Goal: Information Seeking & Learning: Compare options

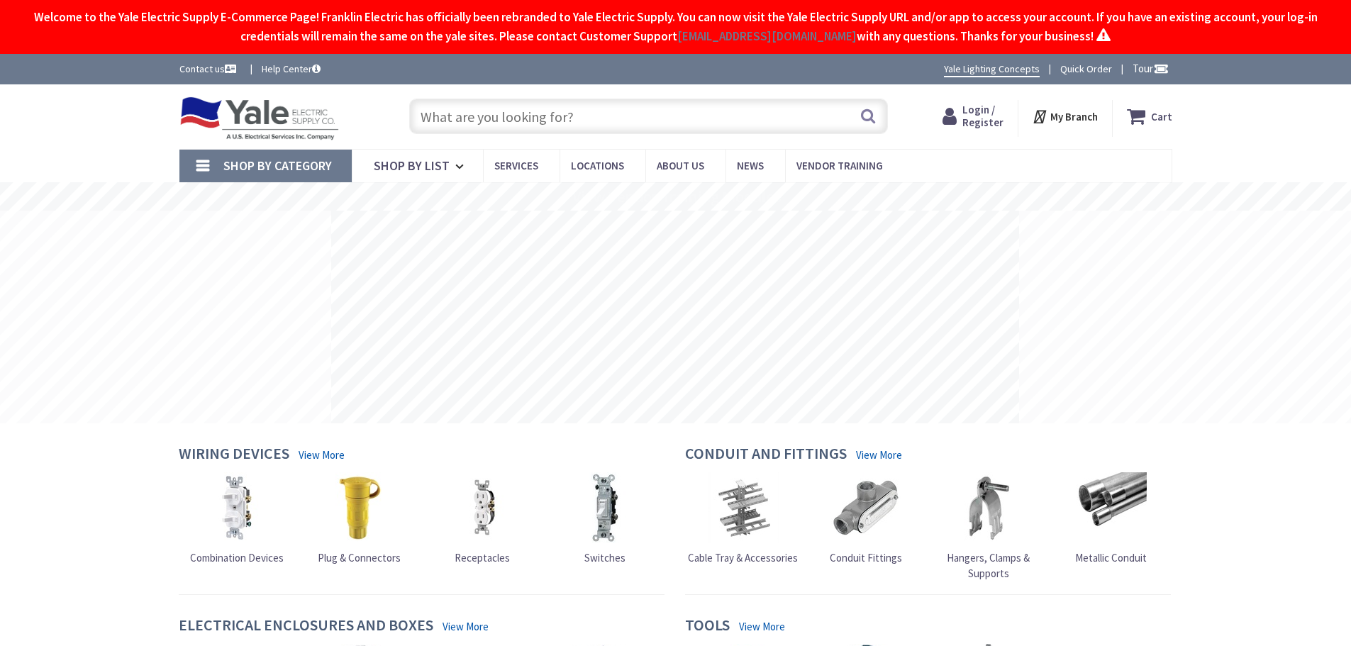
click at [613, 117] on input "text" at bounding box center [648, 116] width 479 height 35
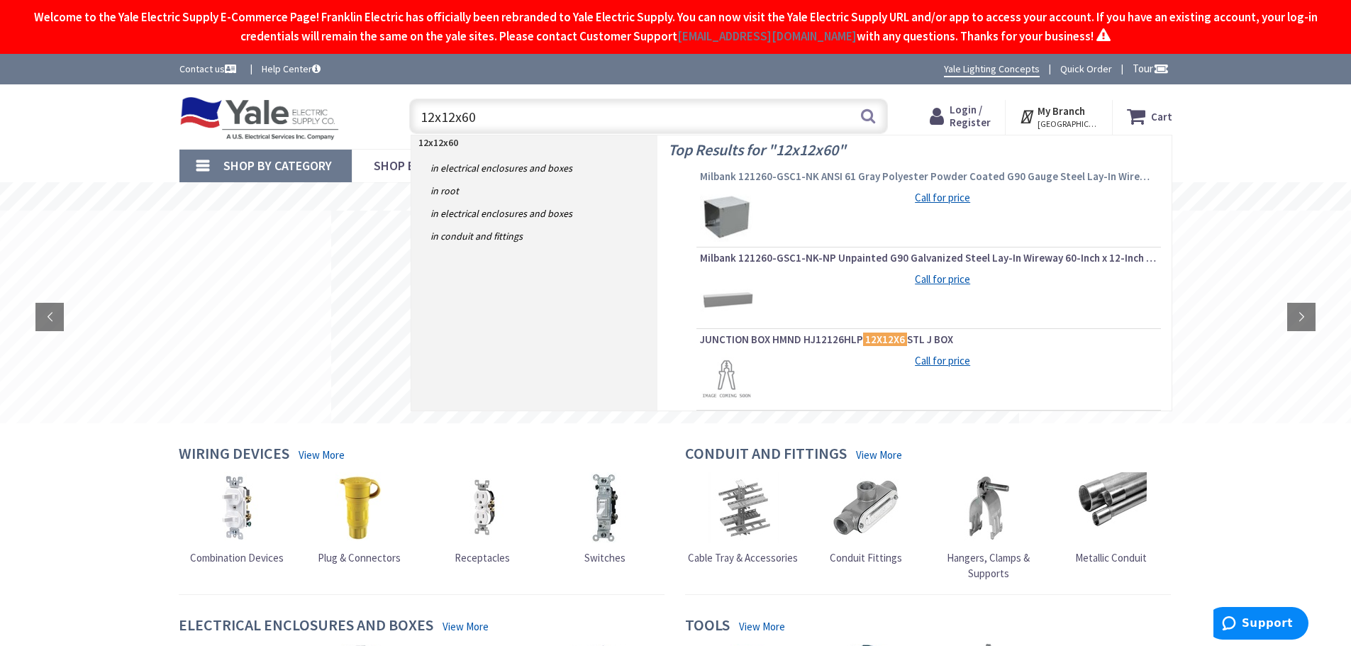
type input "12x12x60"
click at [887, 172] on span "Milbank 121260-GSC1-NK ANSI 61 Gray Polyester Powder Coated G90 Gauge Steel Lay…" at bounding box center [928, 176] width 457 height 14
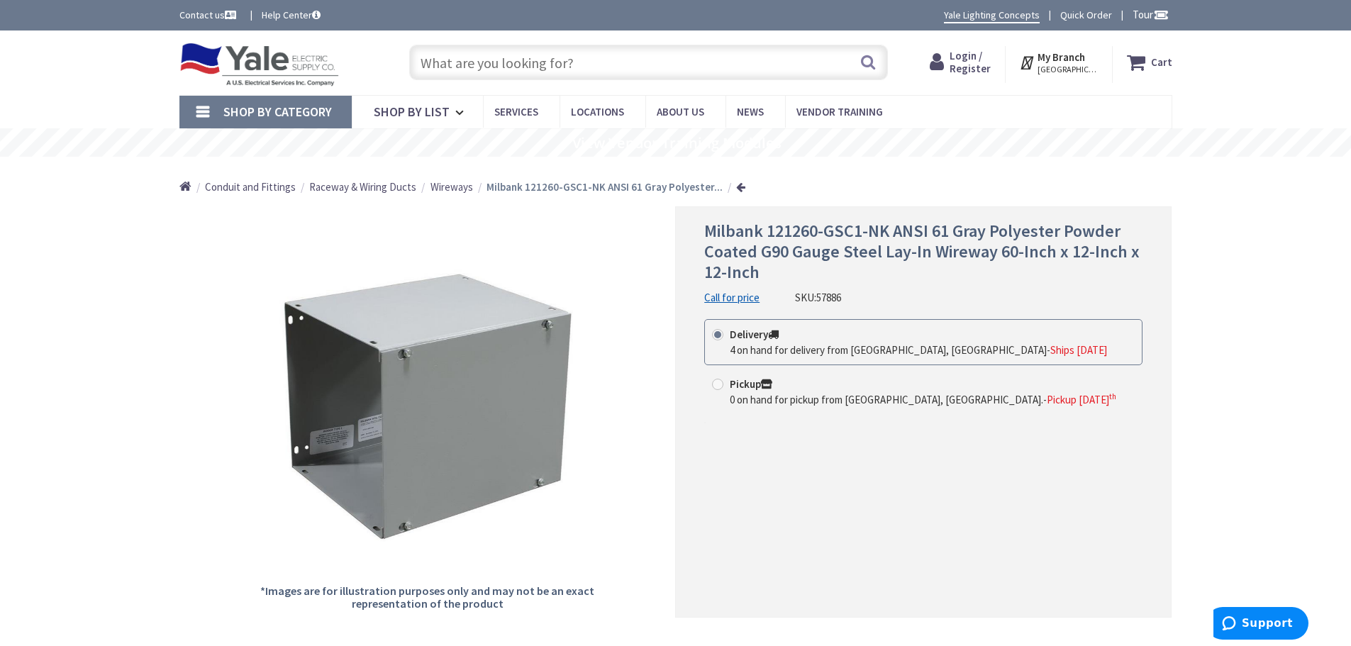
click at [598, 67] on input "text" at bounding box center [648, 62] width 479 height 35
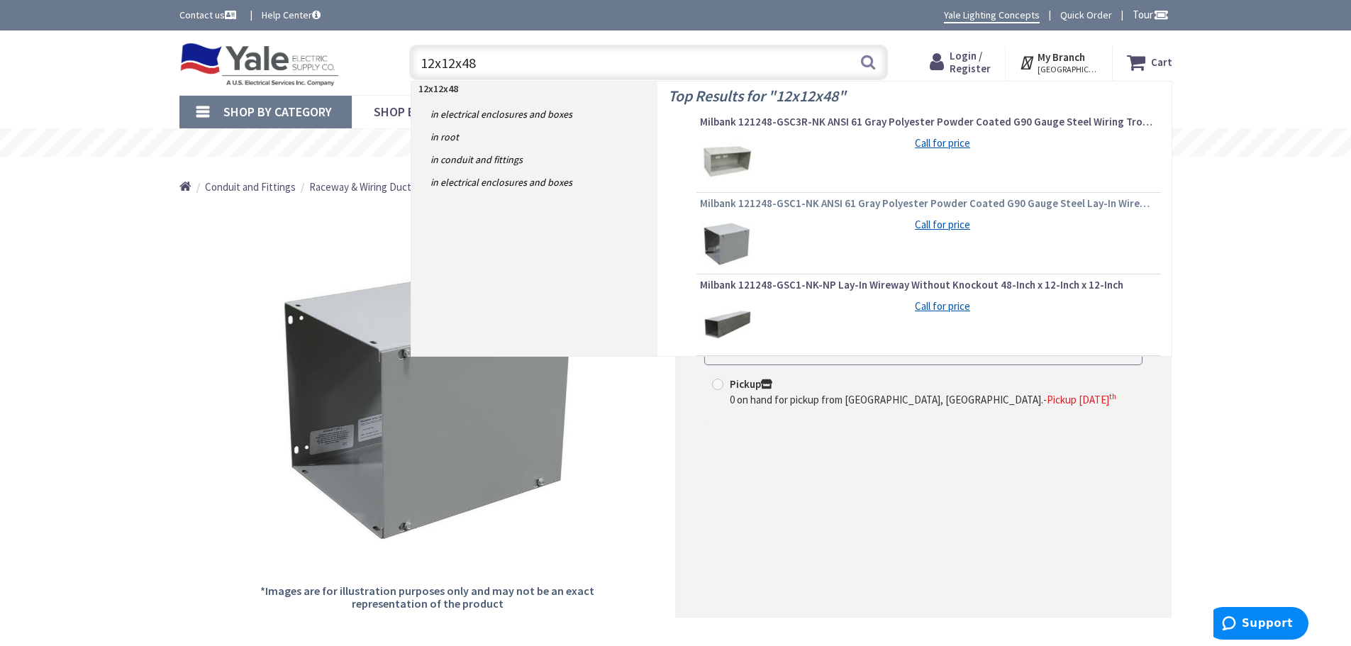
type input "12x12x48"
click at [802, 205] on span "Milbank 121248-GSC1-NK ANSI 61 Gray Polyester Powder Coated G90 Gauge Steel Lay…" at bounding box center [928, 203] width 457 height 14
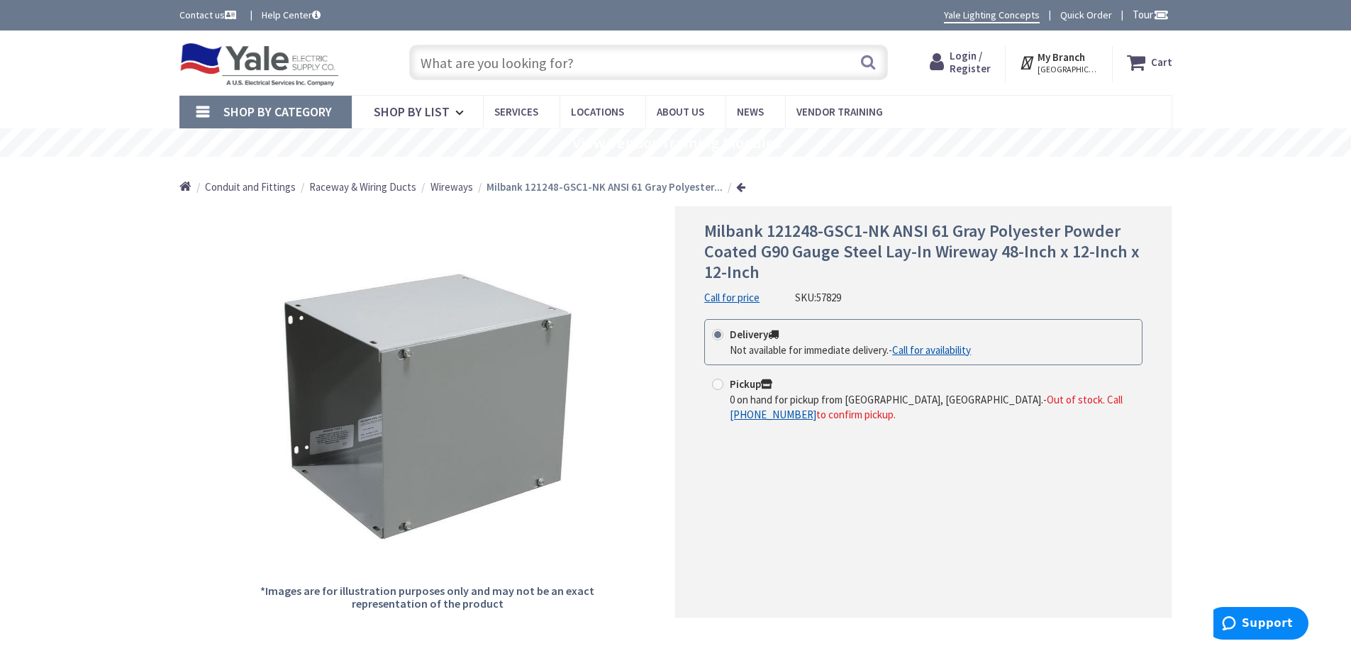
click at [623, 62] on input "text" at bounding box center [648, 62] width 479 height 35
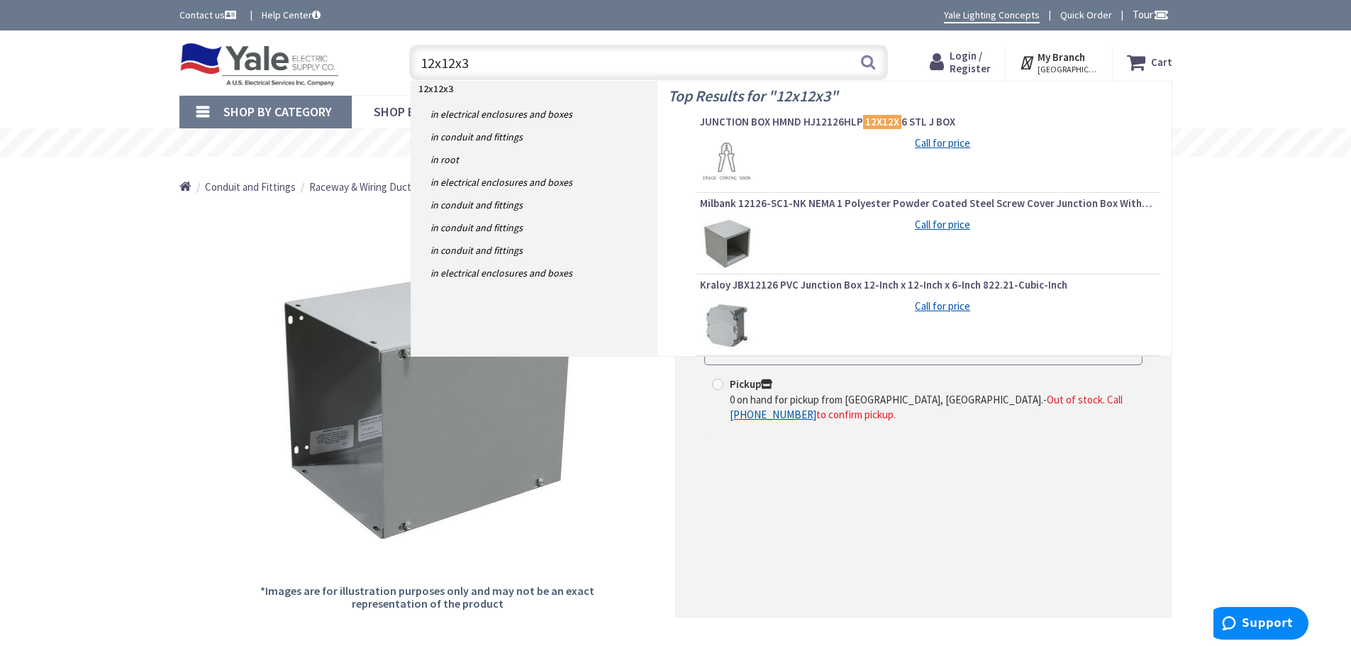
type input "12x12x36"
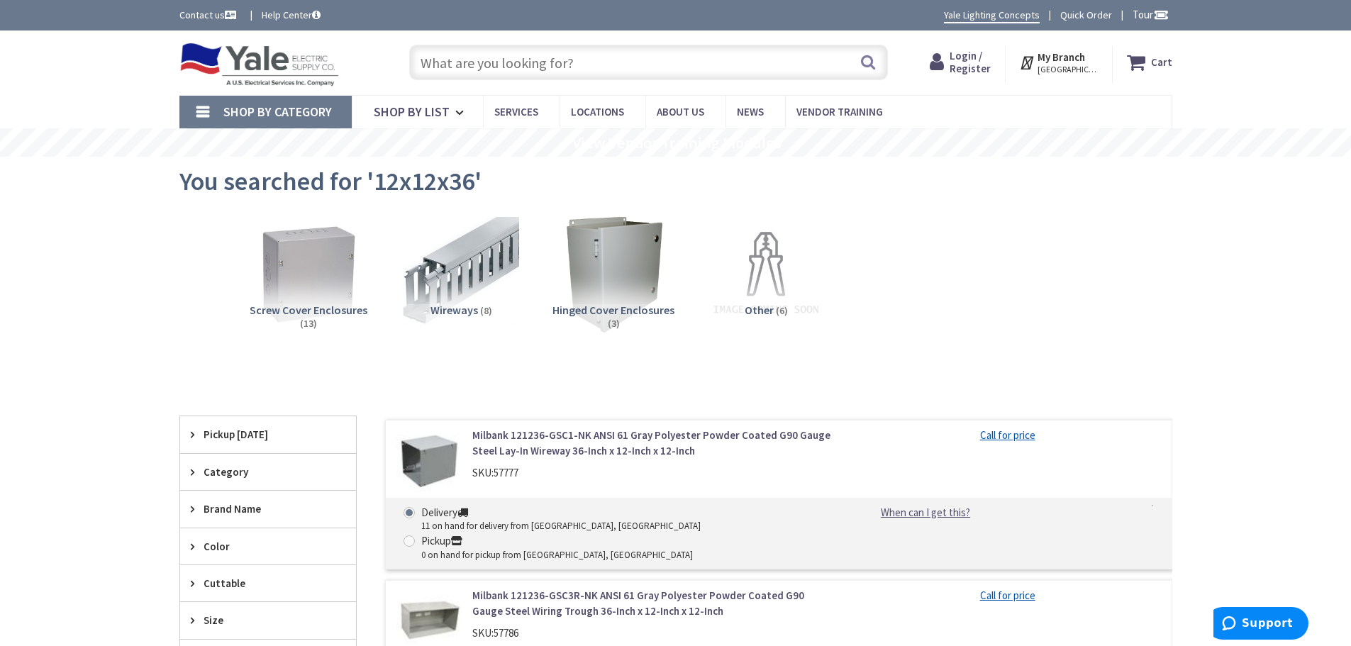
click at [600, 62] on input "text" at bounding box center [648, 62] width 479 height 35
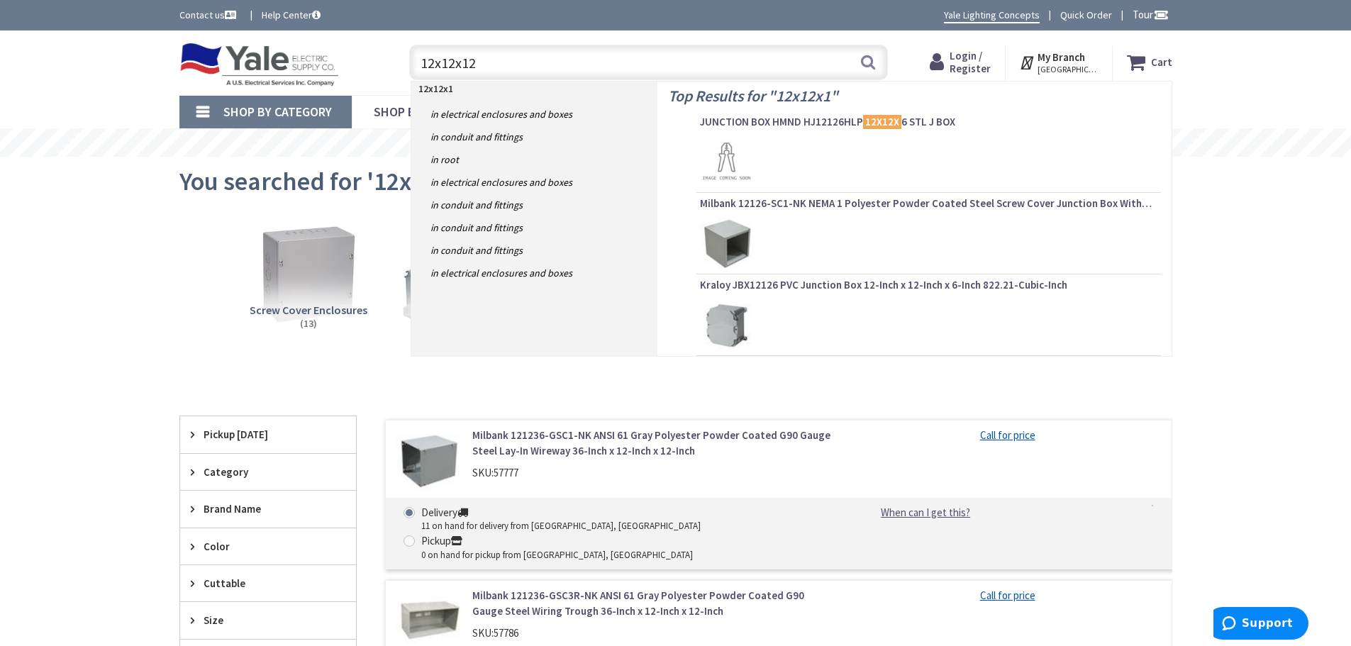
type input "12x12x120"
